Goal: Information Seeking & Learning: Check status

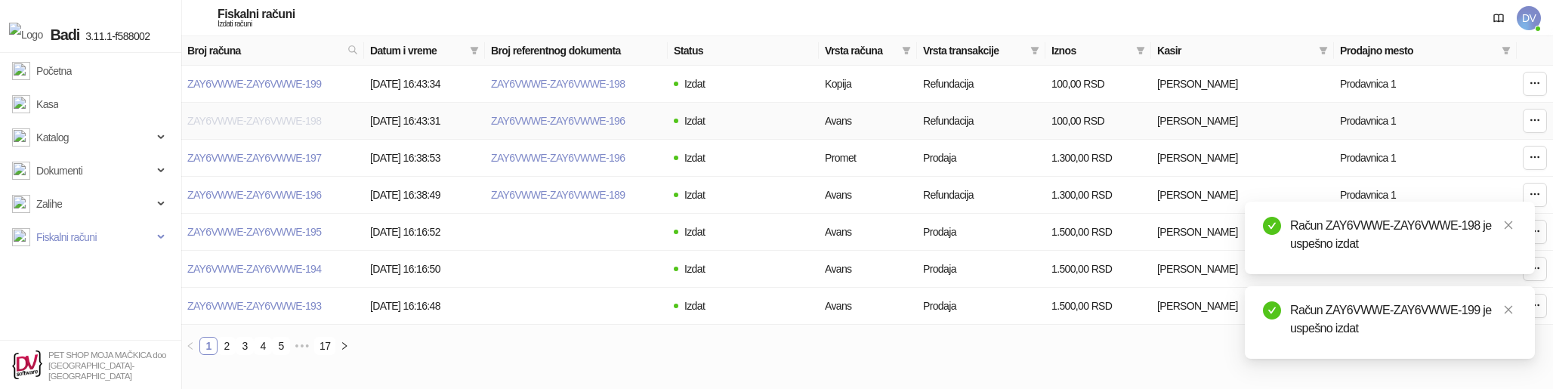
click at [270, 119] on link "ZAY6VWWE-ZAY6VWWE-198" at bounding box center [254, 121] width 134 height 12
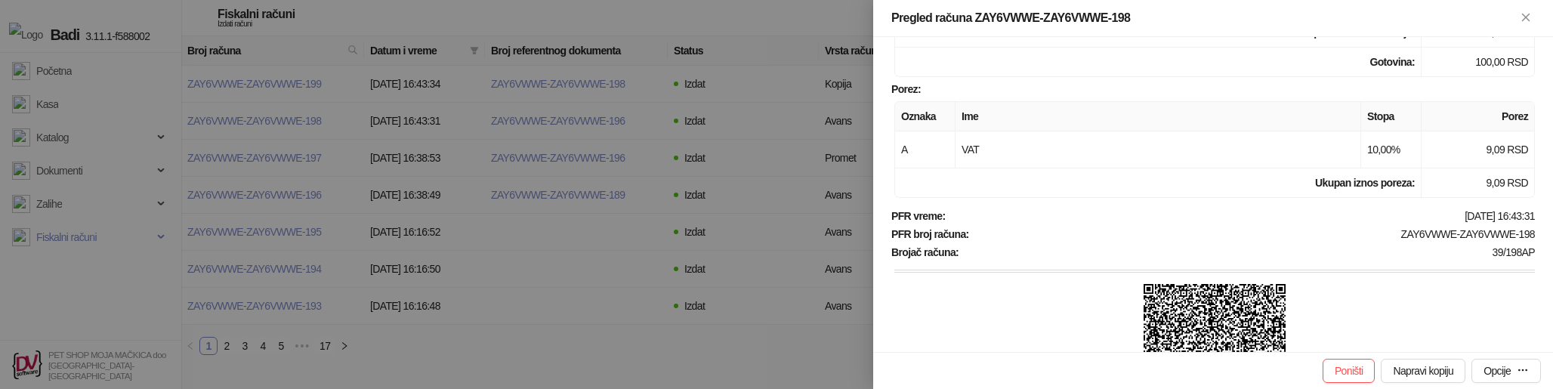
scroll to position [262, 0]
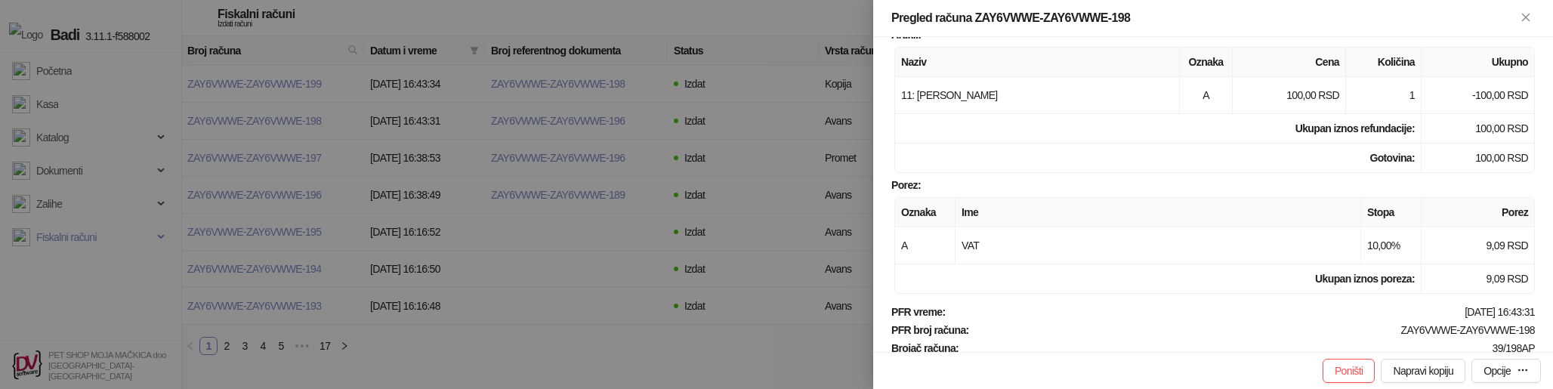
click at [609, 110] on div at bounding box center [776, 194] width 1553 height 389
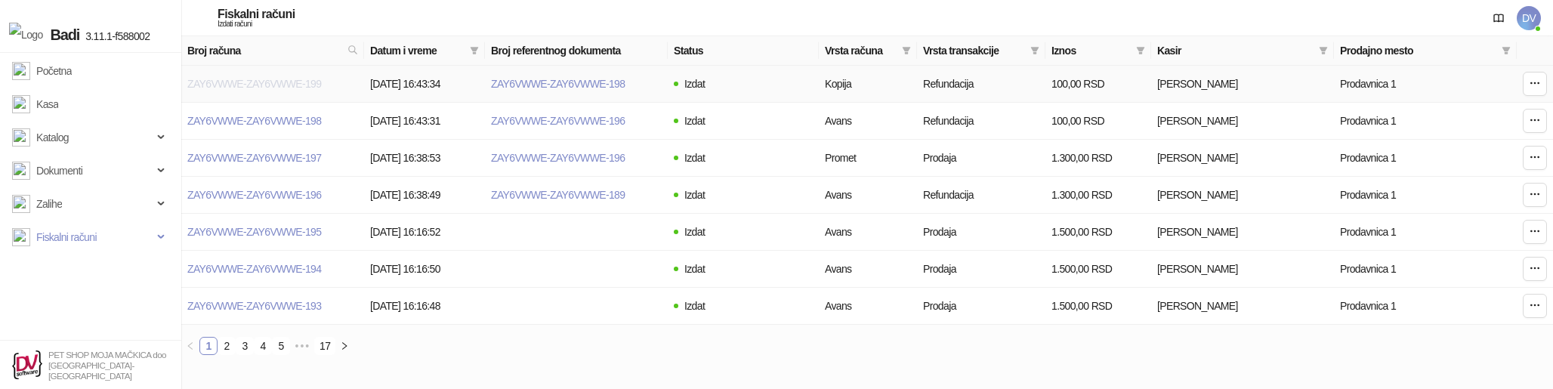
click at [270, 85] on link "ZAY6VWWE-ZAY6VWWE-199" at bounding box center [254, 84] width 134 height 12
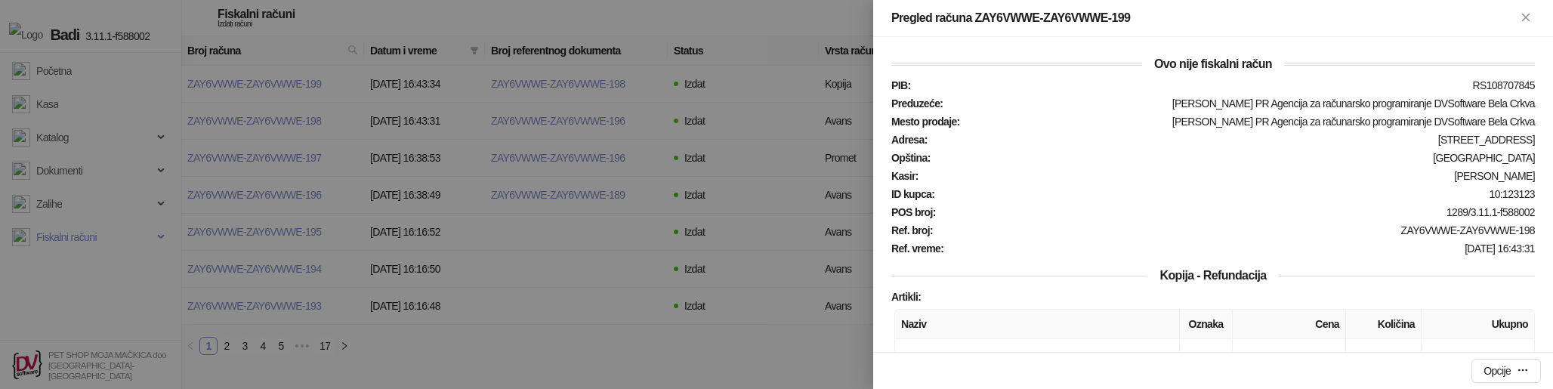
click at [715, 230] on div at bounding box center [776, 194] width 1553 height 389
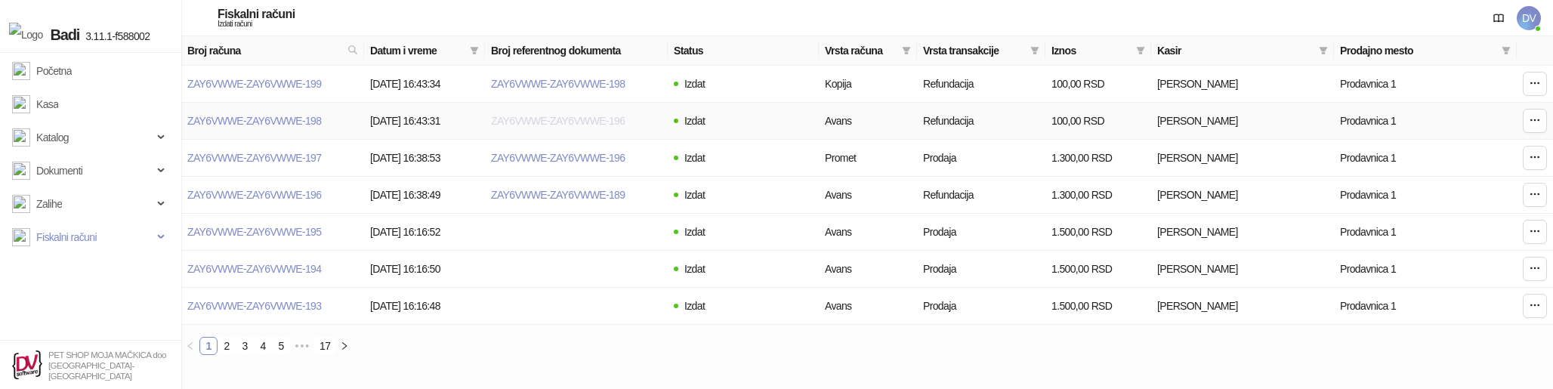
click at [581, 120] on link "ZAY6VWWE-ZAY6VWWE-196" at bounding box center [558, 121] width 134 height 12
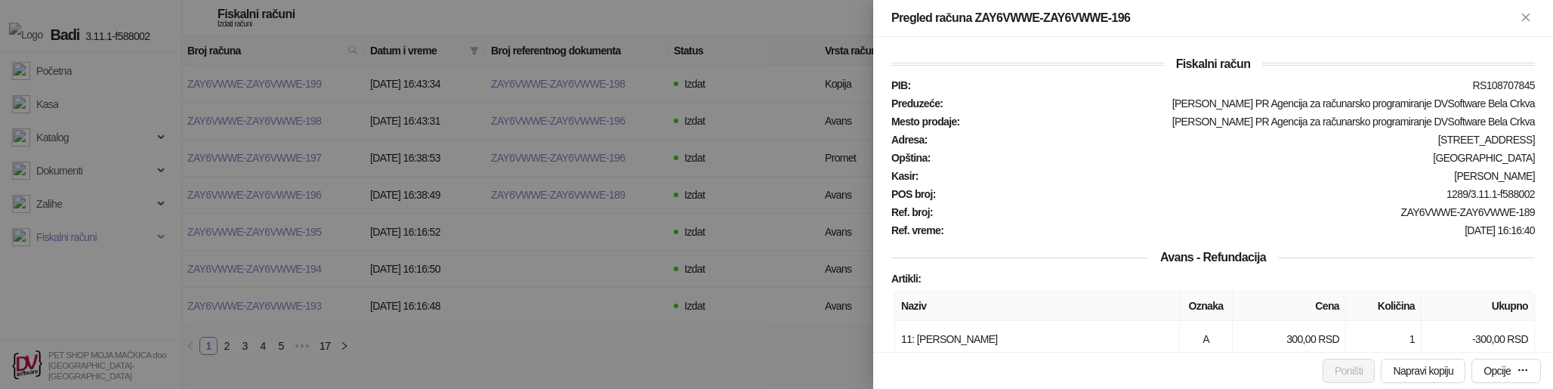
scroll to position [580, 0]
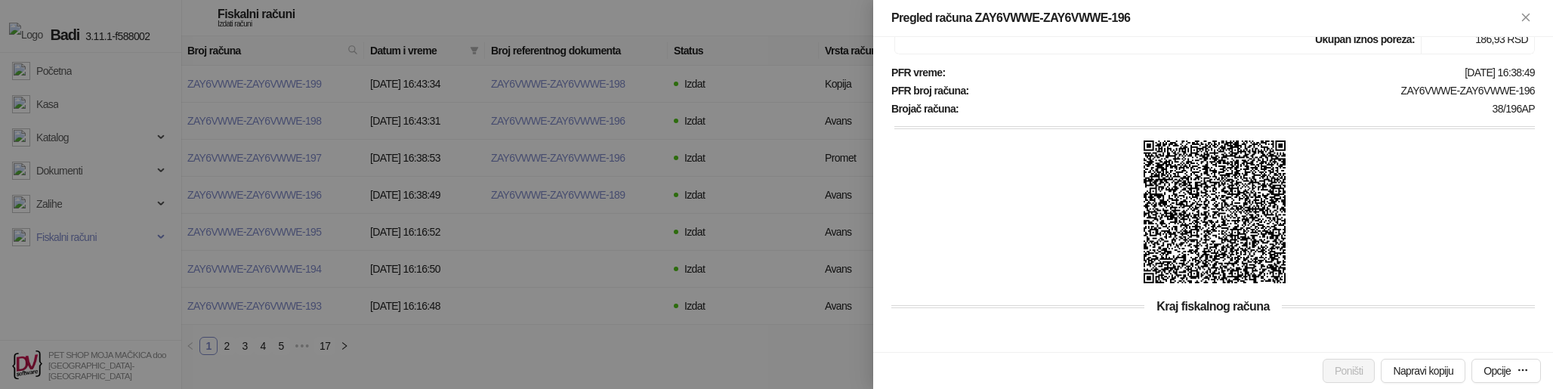
click at [1235, 245] on img at bounding box center [1214, 211] width 143 height 143
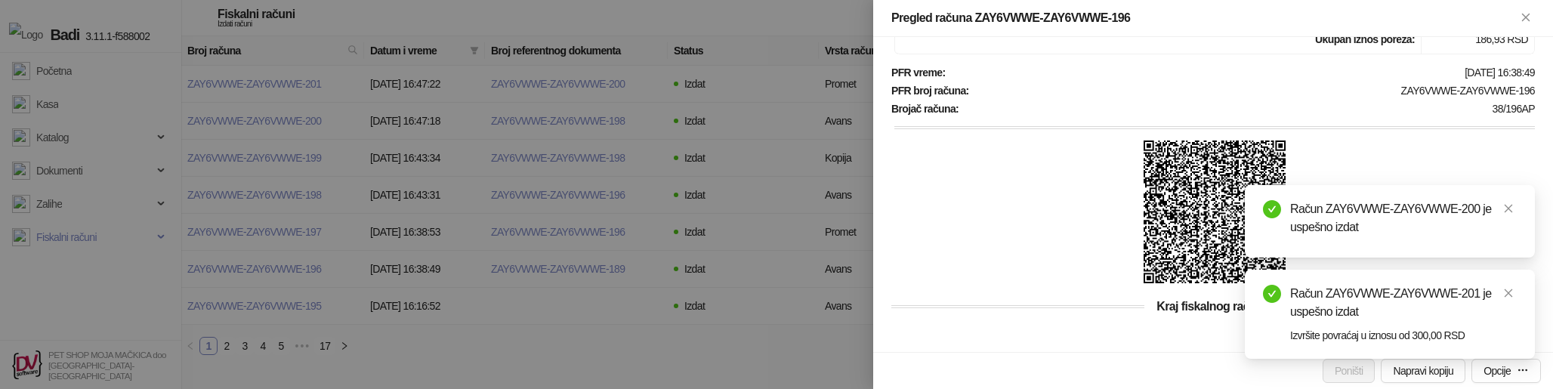
click at [666, 193] on div at bounding box center [776, 194] width 1553 height 389
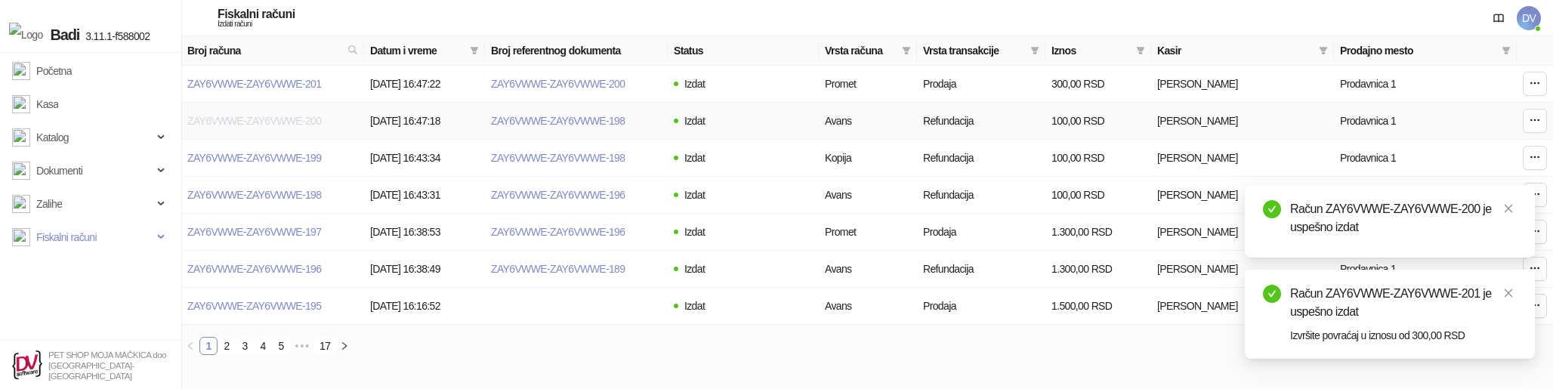
click at [235, 120] on link "ZAY6VWWE-ZAY6VWWE-200" at bounding box center [254, 121] width 134 height 12
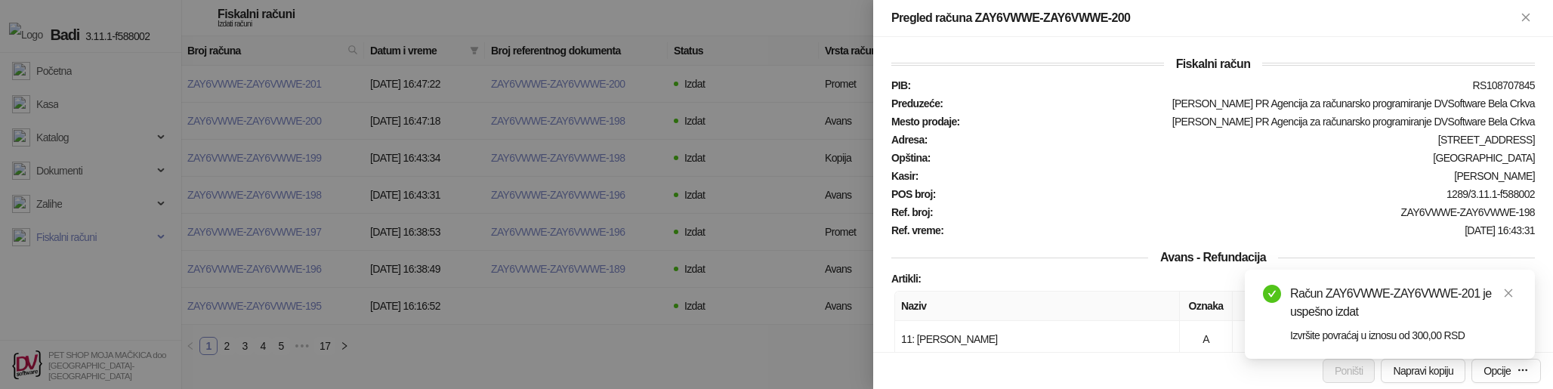
click at [264, 123] on div at bounding box center [776, 194] width 1553 height 389
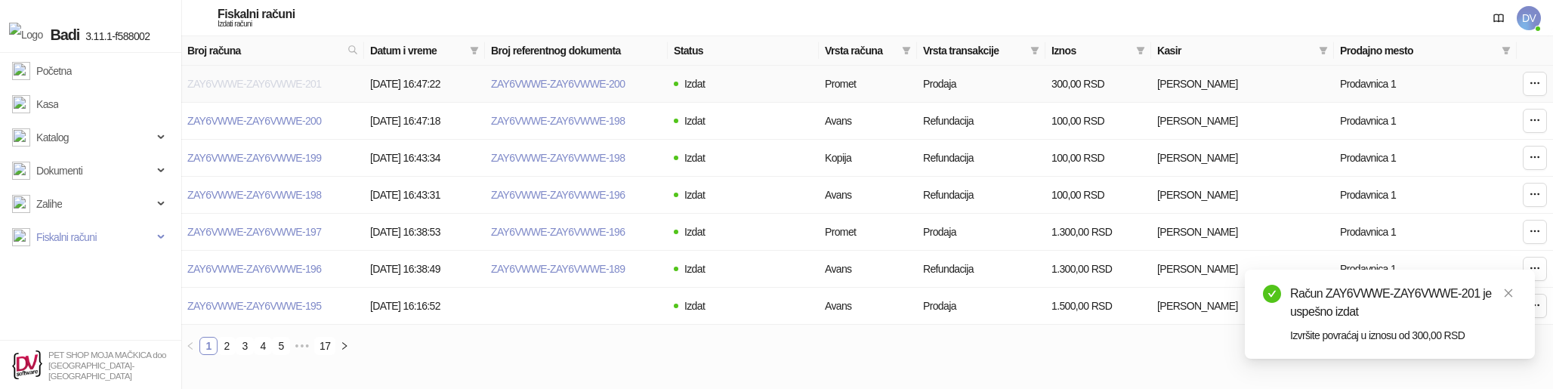
click at [259, 90] on link "ZAY6VWWE-ZAY6VWWE-201" at bounding box center [254, 84] width 134 height 12
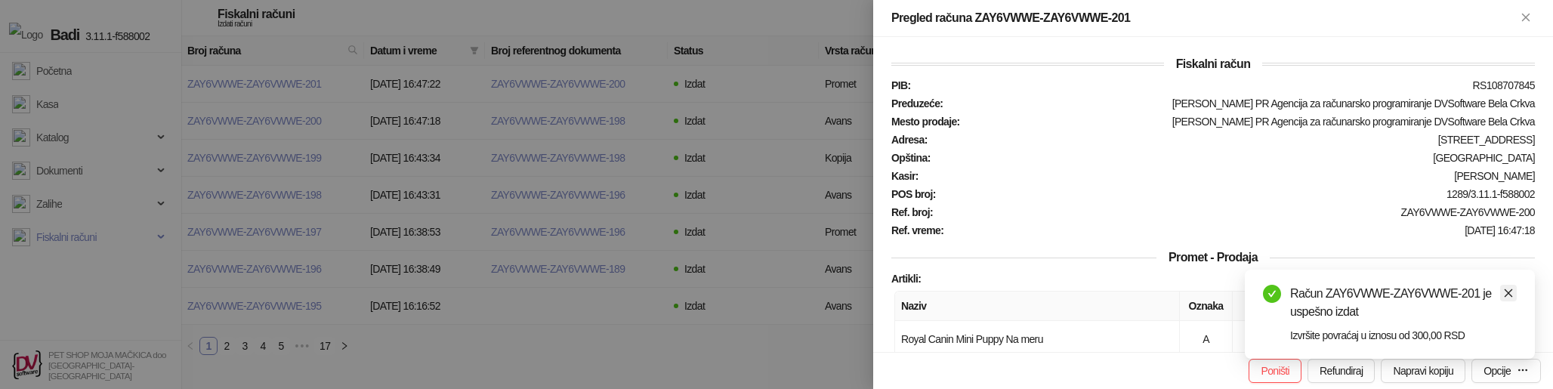
click at [1513, 295] on icon "close" at bounding box center [1508, 293] width 11 height 11
